Goal: Task Accomplishment & Management: Use online tool/utility

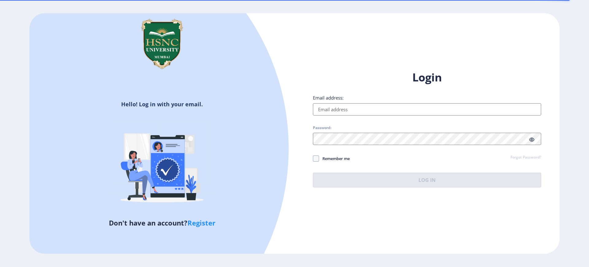
click at [328, 109] on input "Email address:" at bounding box center [427, 109] width 228 height 12
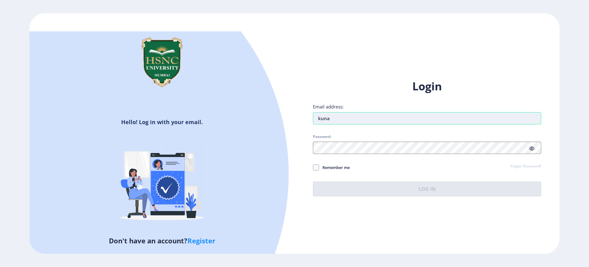
type input "[EMAIL_ADDRESS][DOMAIN_NAME]"
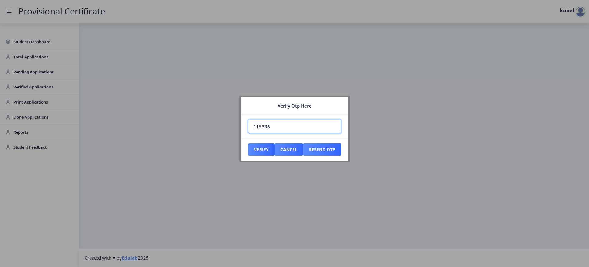
type input "115336"
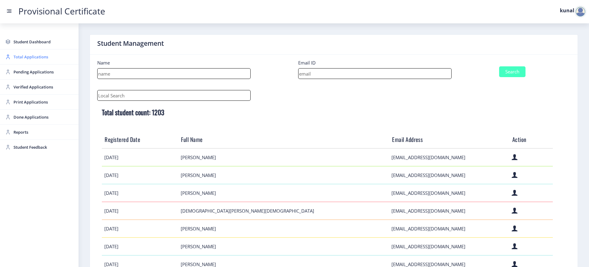
click at [40, 61] on link "Total Applications" at bounding box center [39, 56] width 79 height 15
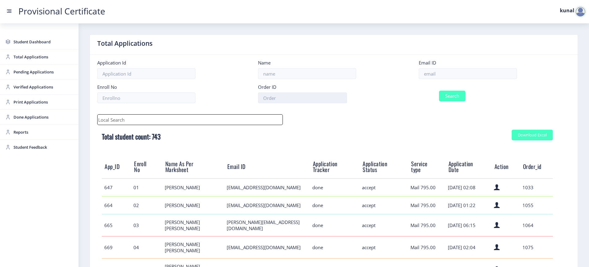
click at [308, 98] on input at bounding box center [302, 97] width 89 height 11
paste input "4076"
click at [439, 90] on button "Search" at bounding box center [452, 95] width 26 height 11
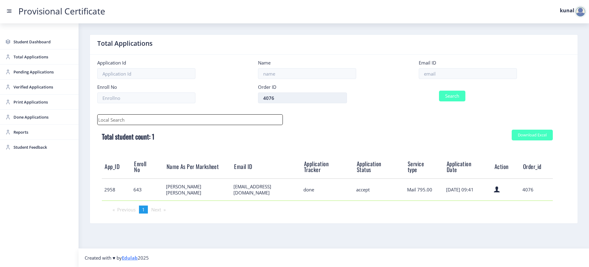
click at [282, 98] on input "4076" at bounding box center [302, 97] width 89 height 11
paste input "356"
click at [439, 90] on button "Search" at bounding box center [452, 95] width 26 height 11
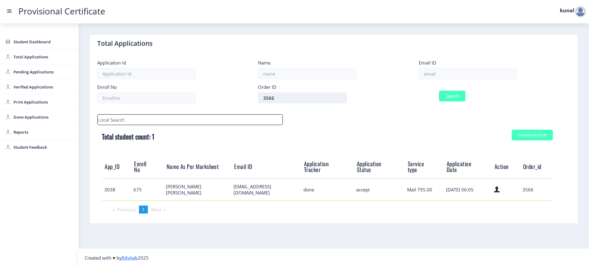
click at [300, 100] on input "3566" at bounding box center [302, 97] width 89 height 11
paste input "4384"
type input "4384"
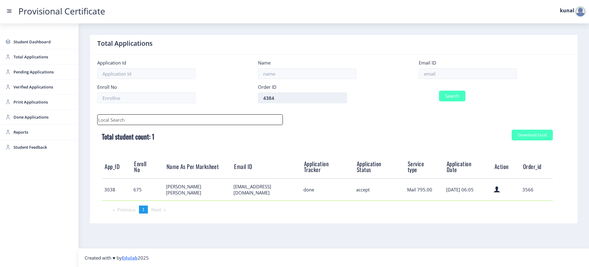
click at [439, 90] on button "Search" at bounding box center [452, 95] width 26 height 11
